Goal: Information Seeking & Learning: Learn about a topic

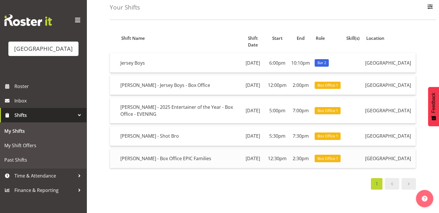
scroll to position [58, 0]
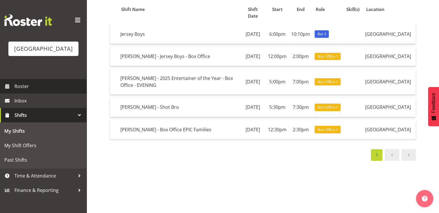
click at [23, 91] on span "Roster" at bounding box center [48, 86] width 69 height 9
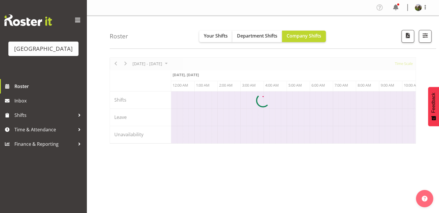
scroll to position [0, 1662]
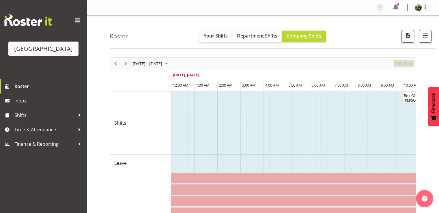
click at [399, 64] on span "Time Scale" at bounding box center [403, 63] width 19 height 7
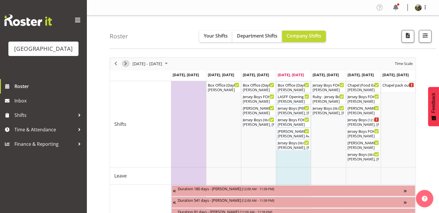
click at [122, 62] on button "Next" at bounding box center [126, 63] width 8 height 7
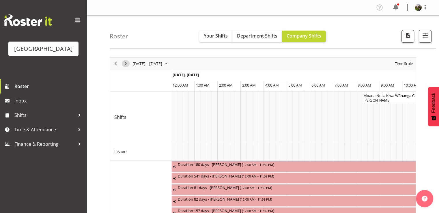
click at [124, 63] on span "Next" at bounding box center [125, 63] width 7 height 7
click at [403, 64] on span "Time Scale" at bounding box center [403, 63] width 19 height 7
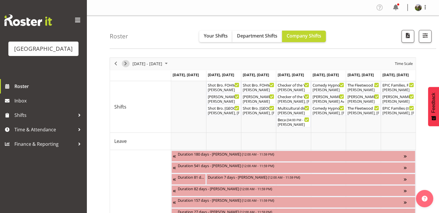
click at [125, 63] on span "Next" at bounding box center [125, 63] width 7 height 7
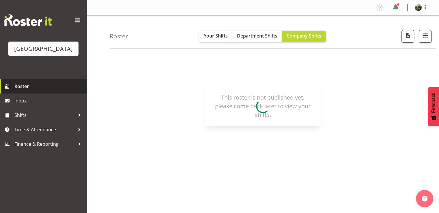
click at [26, 91] on span "Roster" at bounding box center [48, 86] width 69 height 9
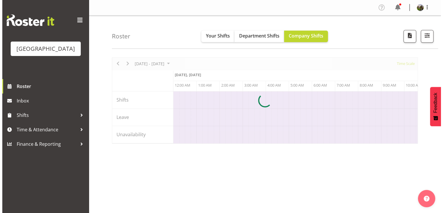
scroll to position [0, 1662]
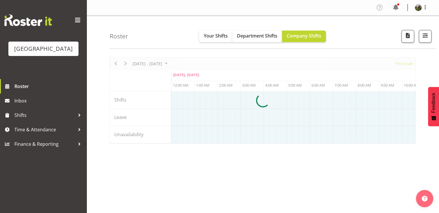
click at [125, 63] on div at bounding box center [263, 100] width 306 height 86
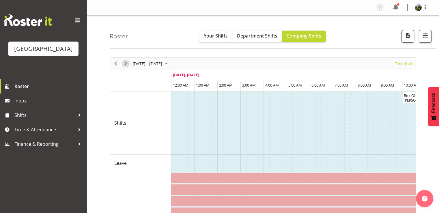
click at [127, 64] on span "Next" at bounding box center [125, 63] width 7 height 7
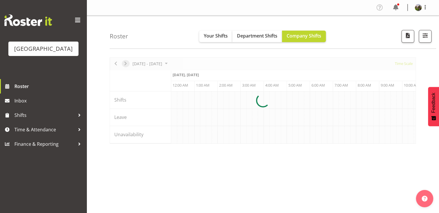
click at [127, 64] on div at bounding box center [263, 100] width 306 height 86
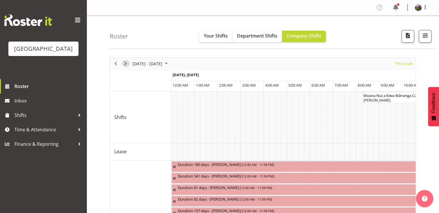
click at [127, 64] on span "Next" at bounding box center [125, 63] width 7 height 7
click at [403, 64] on span "Time Scale" at bounding box center [403, 63] width 19 height 7
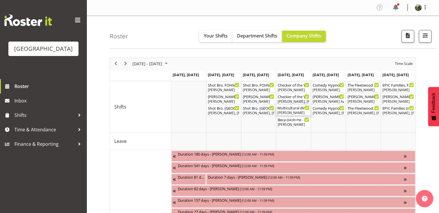
click at [283, 110] on div "Multicultural dinner event ( 04:00 PM - 10:00 PM )" at bounding box center [293, 108] width 32 height 6
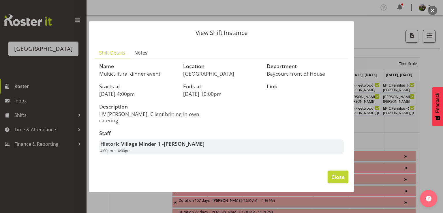
click at [332, 173] on span "Close" at bounding box center [338, 177] width 13 height 8
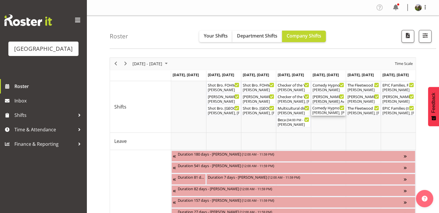
click at [325, 112] on div "Michelle Englehardt, Alec Were, Beana Badenhorst, Dominique Vogler, Hanna Peter…" at bounding box center [328, 112] width 32 height 5
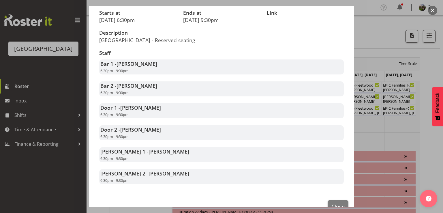
scroll to position [87, 0]
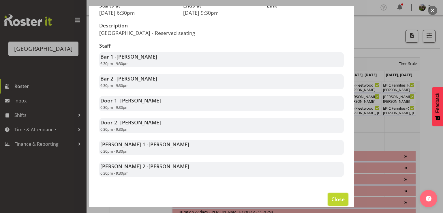
click at [332, 197] on span "Close" at bounding box center [338, 199] width 13 height 8
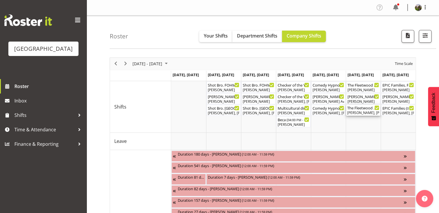
click at [358, 111] on div "Kelly Shepherd, Skye Colonna, Heather Powell, Michelle Englehardt, Jody Smart, …" at bounding box center [363, 112] width 32 height 5
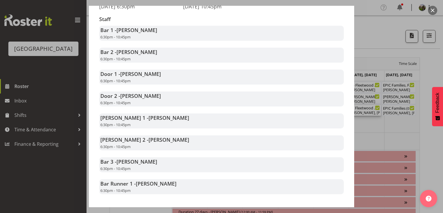
scroll to position [115, 0]
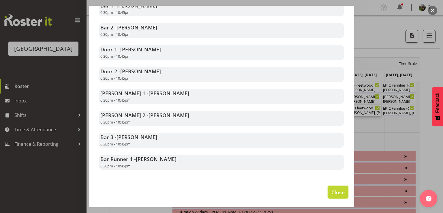
click at [332, 194] on span "Close" at bounding box center [338, 192] width 13 height 8
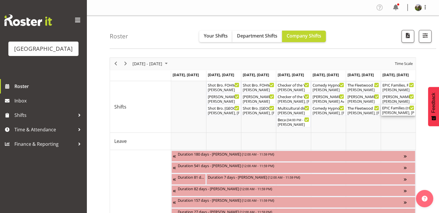
click at [387, 109] on div "EPIC Families ( 01:00 PM - 05:00 PM )" at bounding box center [398, 108] width 32 height 6
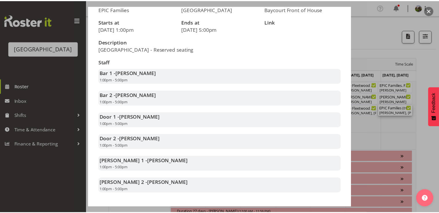
scroll to position [87, 0]
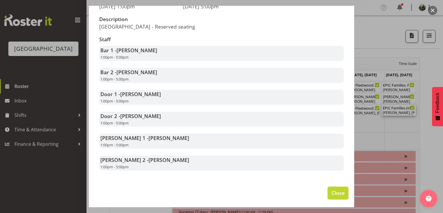
click at [334, 197] on span "Close" at bounding box center [338, 193] width 13 height 8
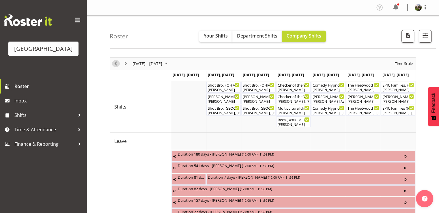
click at [115, 65] on span "Previous" at bounding box center [115, 63] width 7 height 7
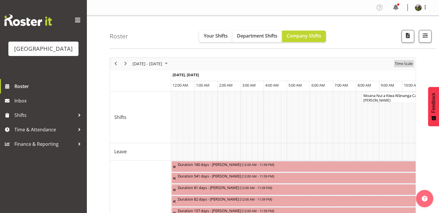
click at [403, 64] on span "Time Scale" at bounding box center [403, 63] width 19 height 7
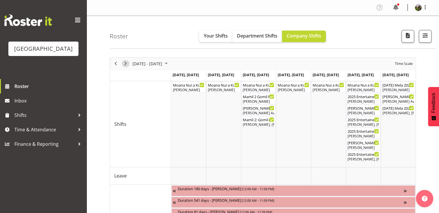
click at [126, 62] on span "Next" at bounding box center [125, 63] width 7 height 7
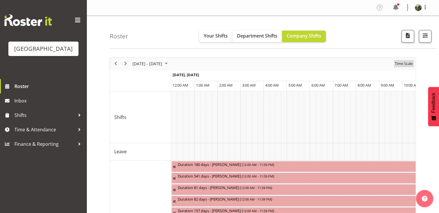
click at [398, 64] on span "Time Scale" at bounding box center [403, 63] width 19 height 7
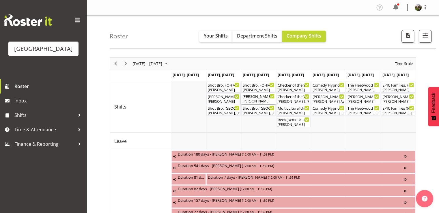
click at [260, 96] on div "Valerie - Shot Bro ( 05:30 PM - 07:30 PM )" at bounding box center [258, 96] width 32 height 6
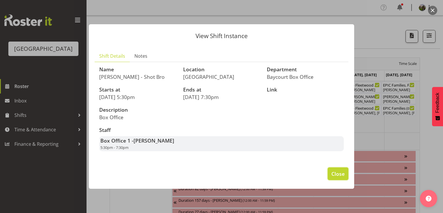
click at [337, 171] on button "Close" at bounding box center [338, 173] width 21 height 13
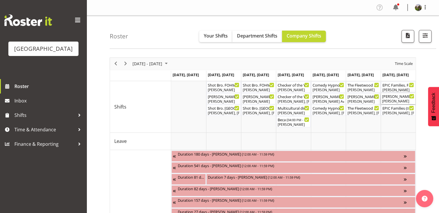
click at [393, 95] on div "Valerie - Box Office EPIC Families ( 12:30 PM - 02:30 PM )" at bounding box center [398, 96] width 32 height 6
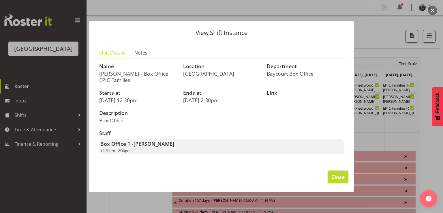
click at [334, 177] on span "Close" at bounding box center [338, 177] width 13 height 8
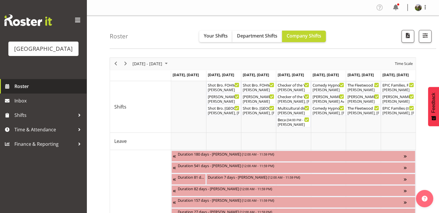
click at [21, 91] on span "Roster" at bounding box center [48, 86] width 69 height 9
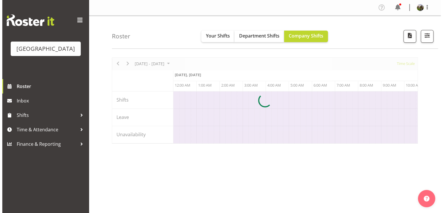
scroll to position [0, 1662]
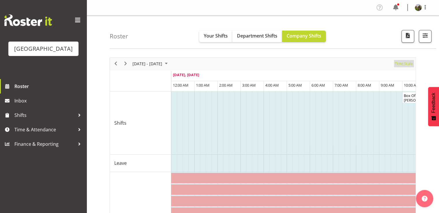
click at [404, 65] on span "Time Scale" at bounding box center [403, 63] width 19 height 7
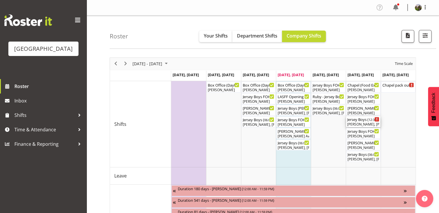
click at [355, 124] on div "Aiddie Carnihan, Dominique Vogler, Heather Powell, Elea Hargreaves, Tommy Short…" at bounding box center [363, 124] width 32 height 5
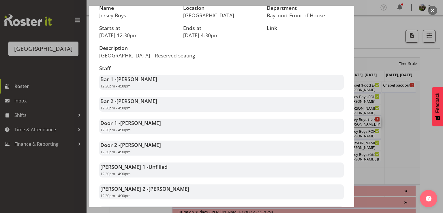
scroll to position [115, 0]
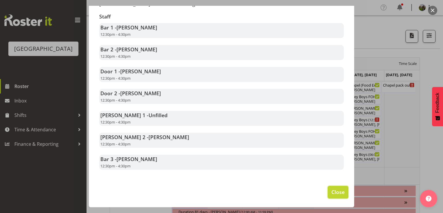
click at [335, 190] on span "Close" at bounding box center [338, 192] width 13 height 8
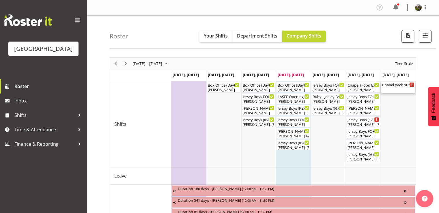
click at [390, 88] on div "Chapel pack out ( 09:00 AM - 12:00 PM )" at bounding box center [398, 87] width 32 height 11
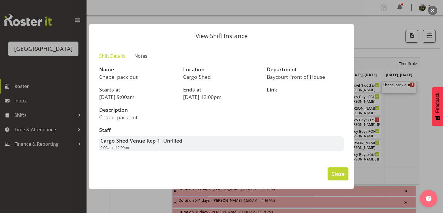
click at [339, 172] on span "Close" at bounding box center [338, 174] width 13 height 8
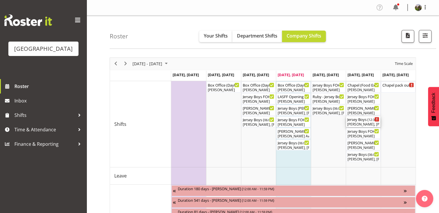
click at [358, 125] on div "Aiddie Carnihan, Dominique Vogler, Heather Powell, Elea Hargreaves, Tommy Short…" at bounding box center [363, 124] width 32 height 5
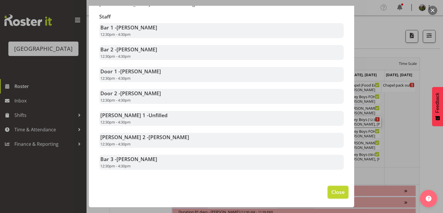
click at [332, 189] on span "Close" at bounding box center [338, 192] width 13 height 8
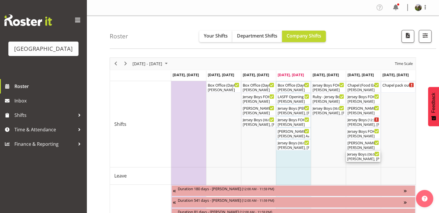
click at [352, 156] on div "Jersey Boys ( 06:00 PM - 10:10 PM )" at bounding box center [363, 154] width 32 height 6
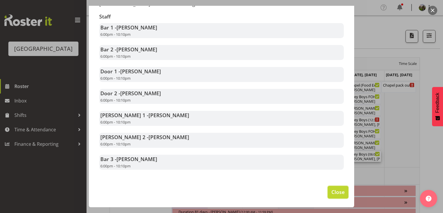
click at [328, 193] on button "Close" at bounding box center [338, 192] width 21 height 13
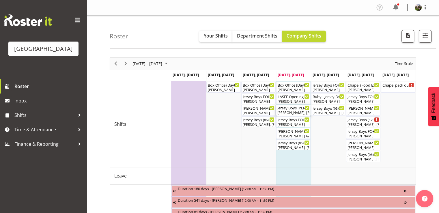
click at [298, 110] on div "Jersey Boys Trevelyan's Pre Show Event ( 04:15 PM - 07:45 PM ) Chris Darlington…" at bounding box center [293, 110] width 32 height 11
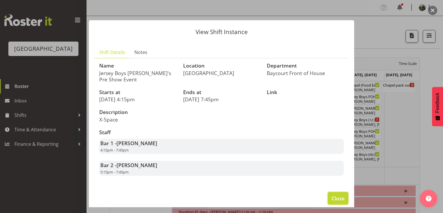
click at [332, 195] on span "Close" at bounding box center [338, 199] width 13 height 8
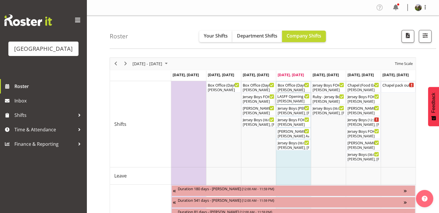
click at [297, 100] on div "Aaron Smart" at bounding box center [293, 101] width 32 height 5
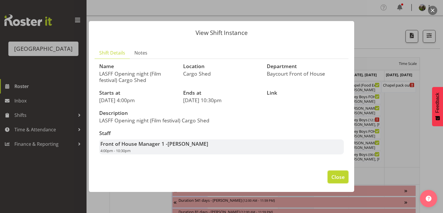
click at [338, 176] on span "Close" at bounding box center [338, 177] width 13 height 8
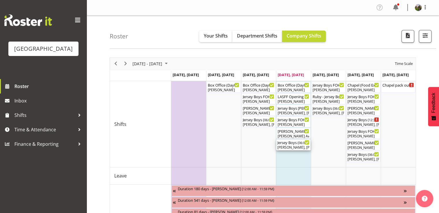
click at [292, 147] on div "Kelly Shepherd, Robin Hendriks, Alec Were, Sumner Raos, Jacinta Derriman, Domin…" at bounding box center [293, 147] width 32 height 5
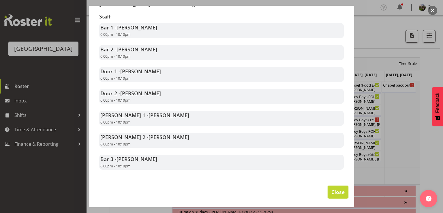
click at [335, 193] on span "Close" at bounding box center [338, 192] width 13 height 8
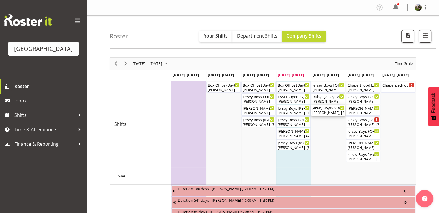
click at [324, 111] on div "Chris Darlington, Valerie Donaldson, Max Allan, Dillyn Shine, Caro Richards, Am…" at bounding box center [328, 112] width 32 height 5
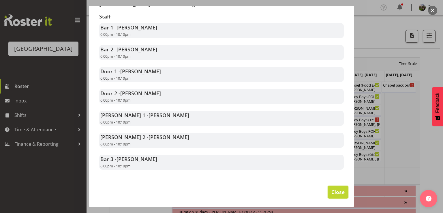
click at [332, 195] on span "Close" at bounding box center [338, 192] width 13 height 8
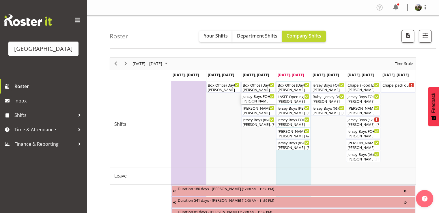
click at [264, 96] on div "Jersey Boys FOHM shift ( 05:15 PM - 10:25 PM )" at bounding box center [258, 96] width 32 height 6
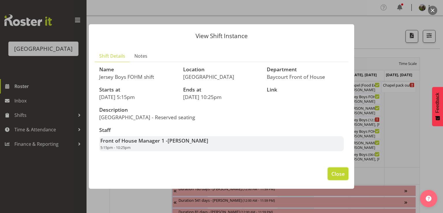
click at [335, 177] on span "Close" at bounding box center [338, 174] width 13 height 8
